Goal: Browse casually

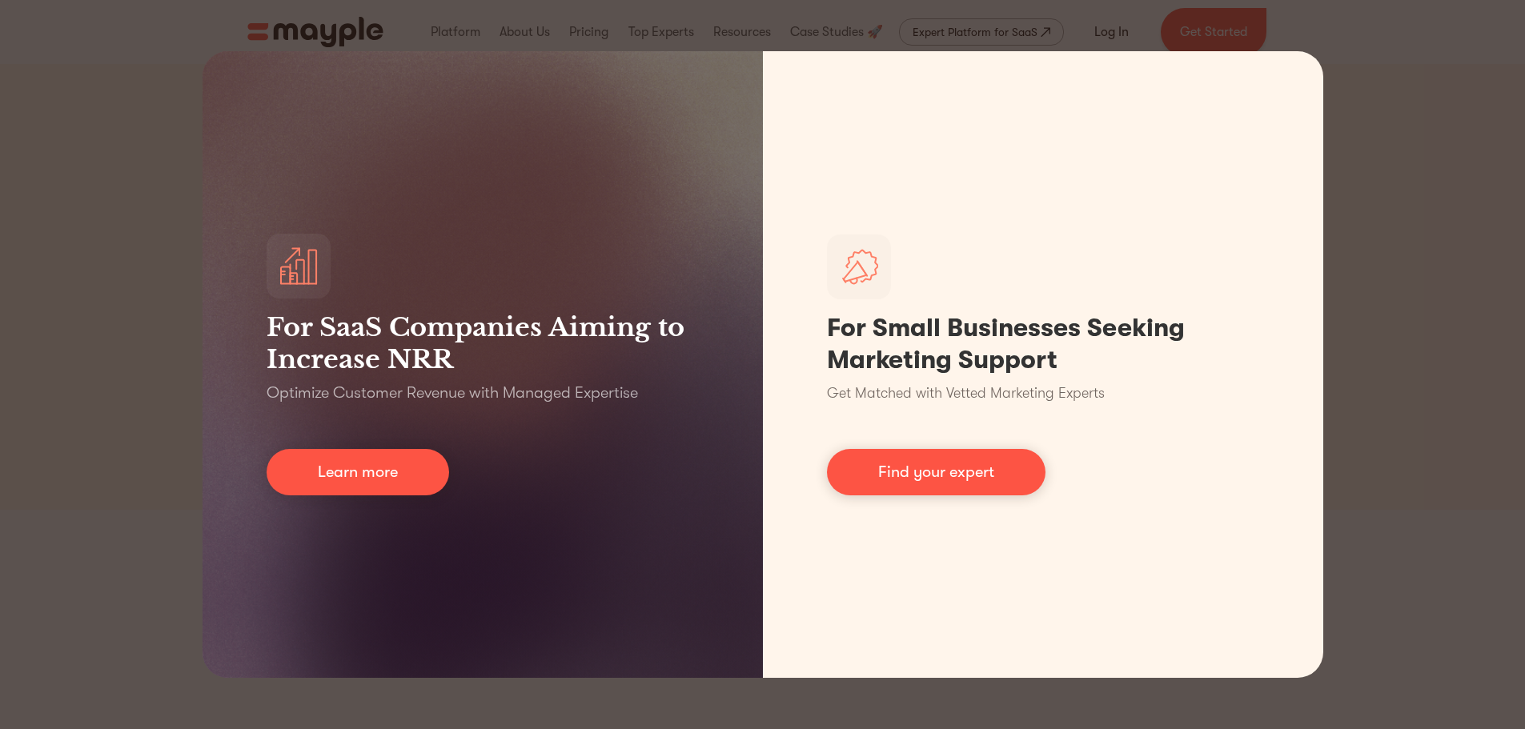
click at [1415, 126] on div "For SaaS Companies Aiming to Increase NRR Optimize Customer Revenue with Manage…" at bounding box center [762, 364] width 1525 height 729
click at [1383, 126] on div "For SaaS Companies Aiming to Increase NRR Optimize Customer Revenue with Manage…" at bounding box center [762, 364] width 1525 height 729
click at [54, 241] on div "For SaaS Companies Aiming to Increase NRR Optimize Customer Revenue with Manage…" at bounding box center [762, 364] width 1525 height 729
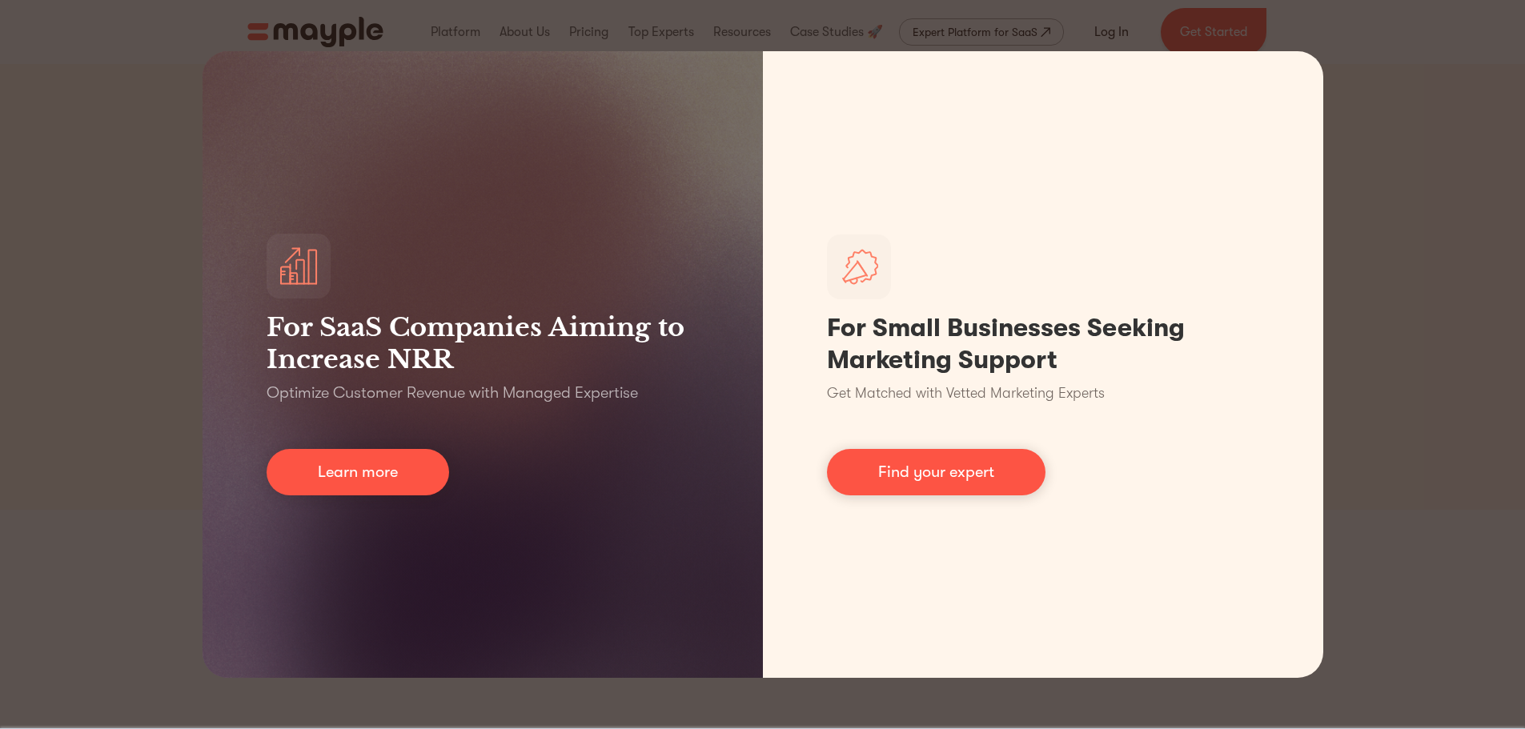
click at [146, 287] on div "For SaaS Companies Aiming to Increase NRR Optimize Customer Revenue with Manage…" at bounding box center [762, 364] width 1525 height 729
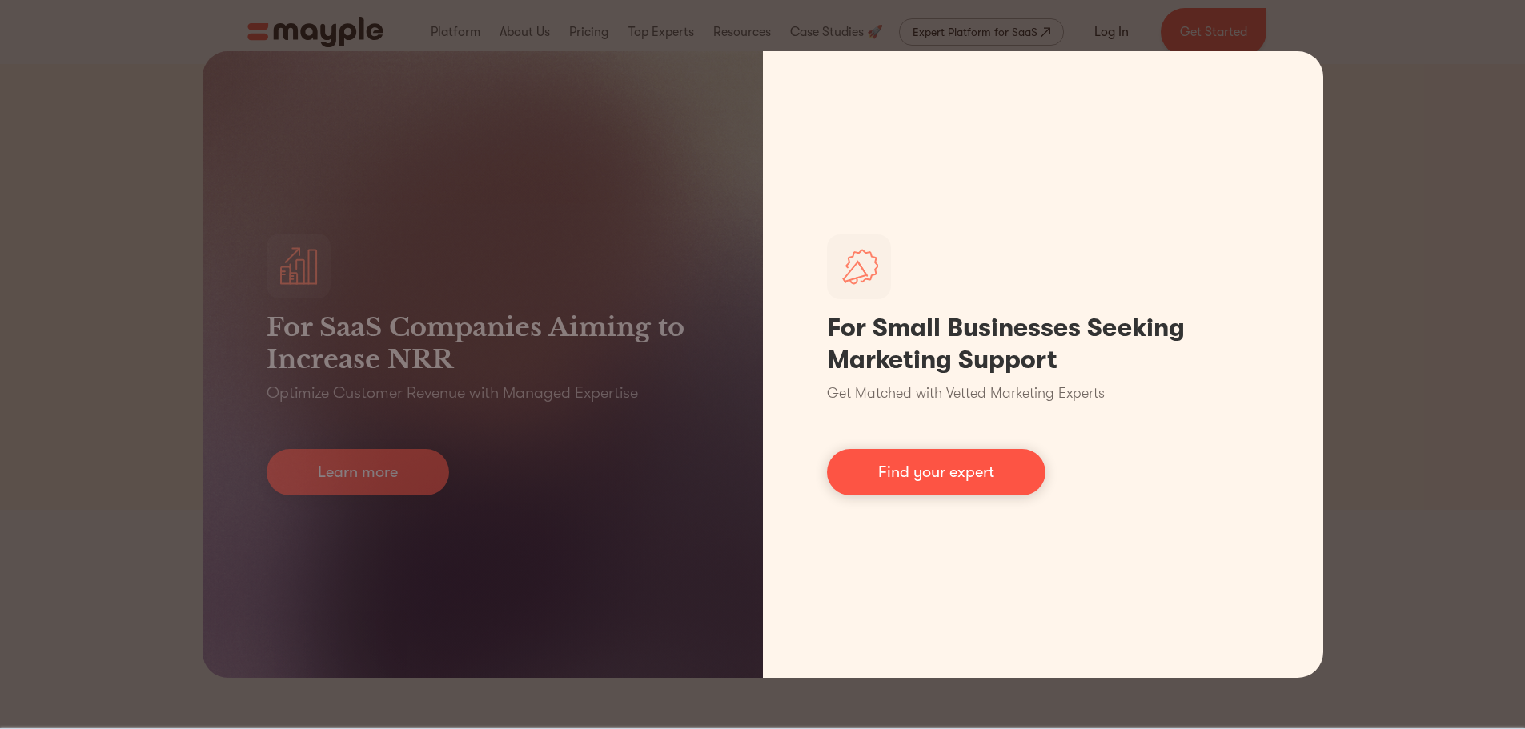
click at [1494, 190] on div "For SaaS Companies Aiming to Increase NRR Optimize Customer Revenue with Manage…" at bounding box center [762, 364] width 1525 height 729
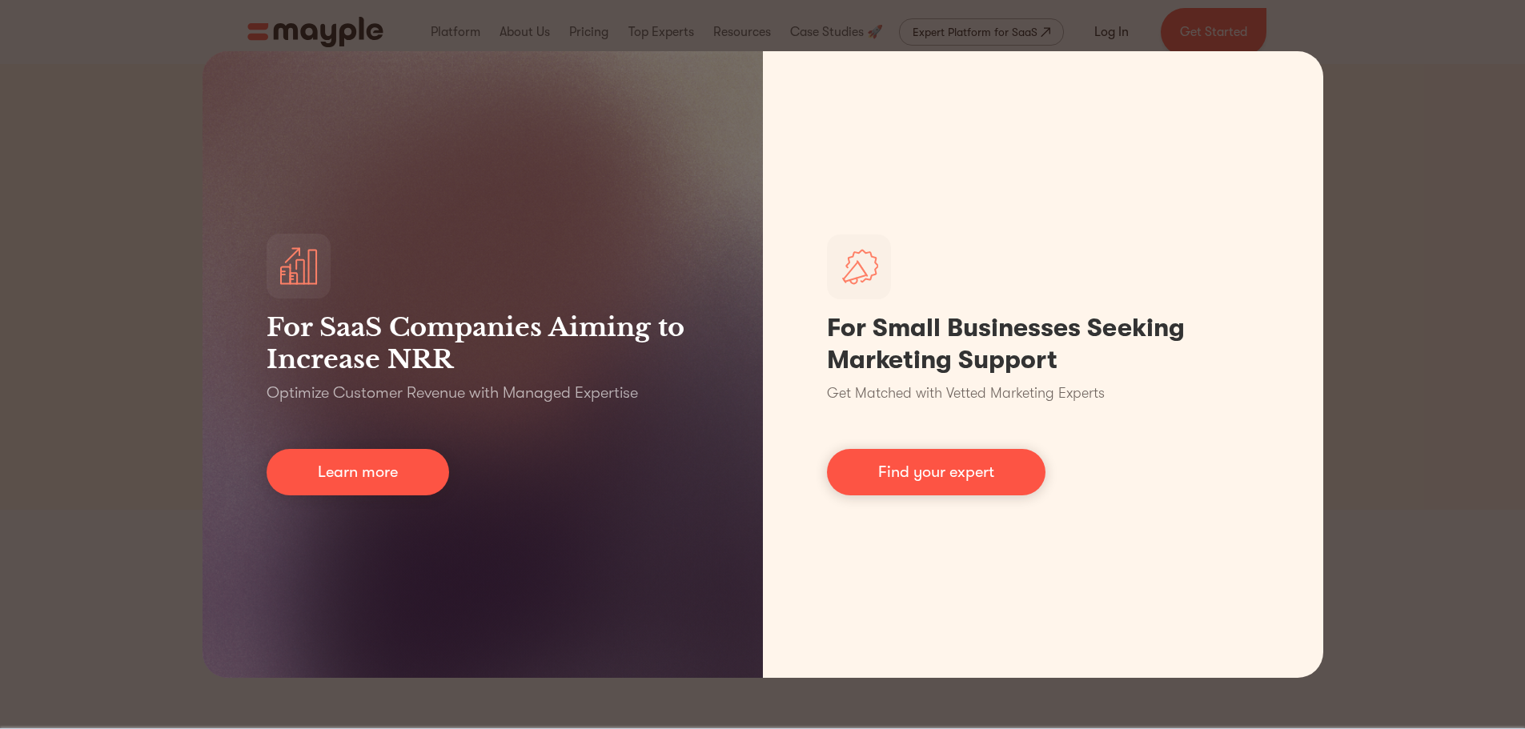
click at [1425, 178] on div "For SaaS Companies Aiming to Increase NRR Optimize Customer Revenue with Manage…" at bounding box center [762, 364] width 1525 height 729
click at [1365, 128] on div "For SaaS Companies Aiming to Increase NRR Optimize Customer Revenue with Manage…" at bounding box center [762, 364] width 1525 height 729
drag, startPoint x: 56, startPoint y: 251, endPoint x: 59, endPoint y: 117, distance: 134.5
click at [57, 248] on div "For SaaS Companies Aiming to Increase NRR Optimize Customer Revenue with Manage…" at bounding box center [762, 364] width 1525 height 729
